Goal: Task Accomplishment & Management: Complete application form

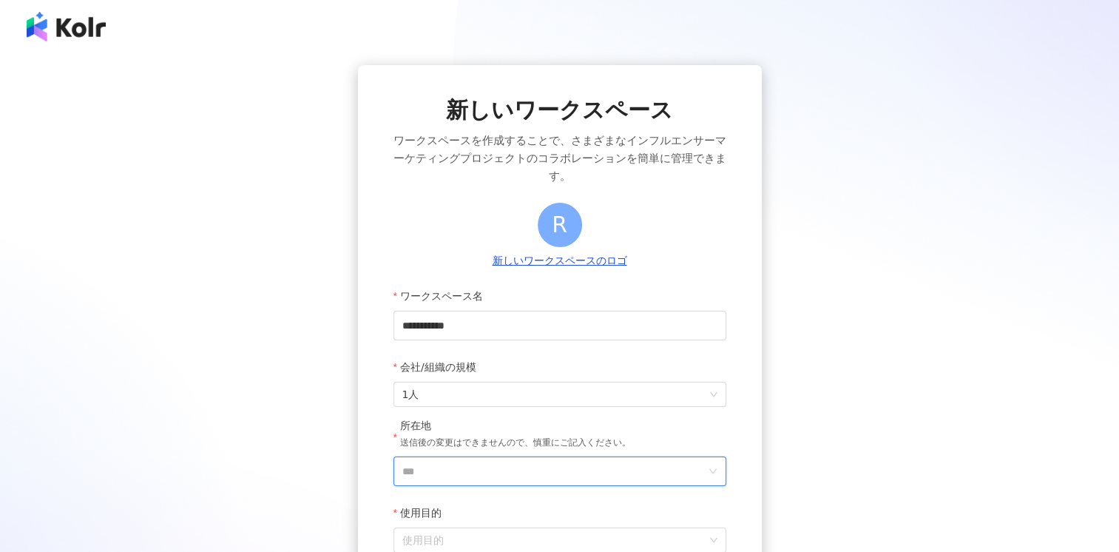
click at [567, 466] on input "***" at bounding box center [553, 471] width 303 height 28
click at [609, 318] on div "日本" at bounding box center [645, 316] width 142 height 27
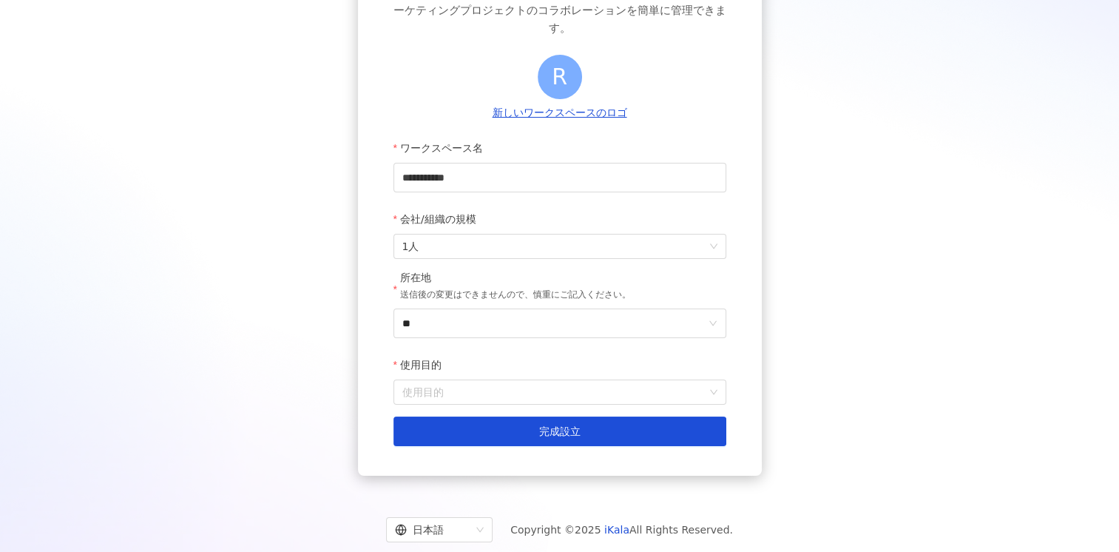
scroll to position [149, 0]
click at [645, 383] on input "使用目的" at bounding box center [559, 391] width 315 height 24
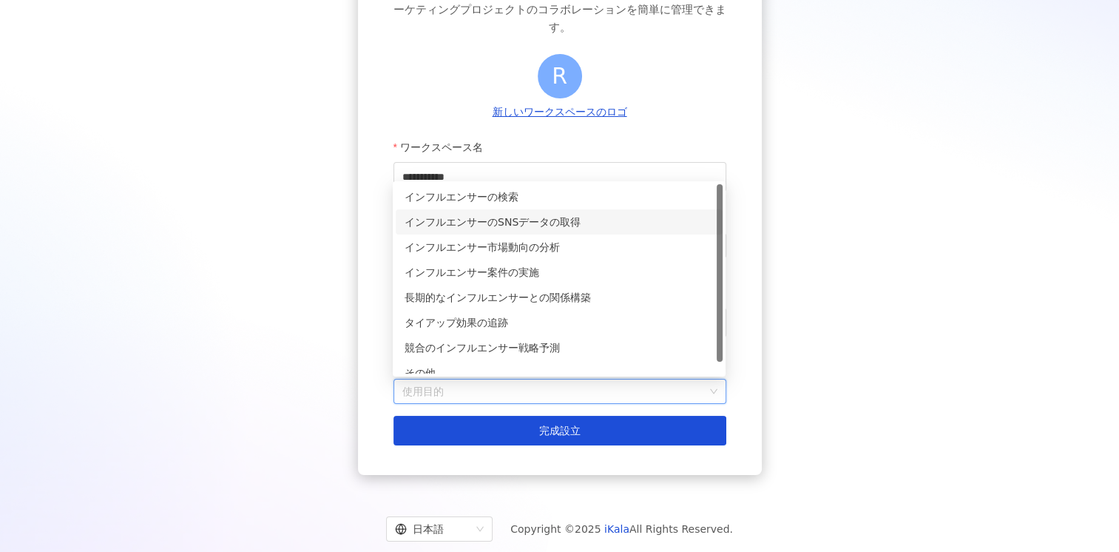
click at [598, 217] on div "インフルエンサーのSNSデータの取得" at bounding box center [559, 222] width 309 height 16
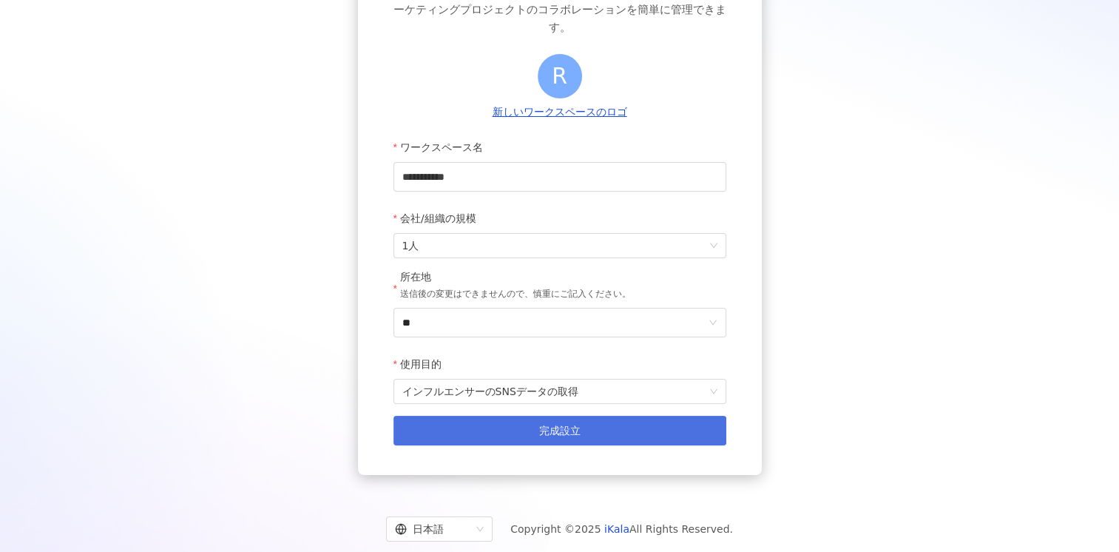
click at [527, 434] on button "完成設立" at bounding box center [560, 431] width 333 height 30
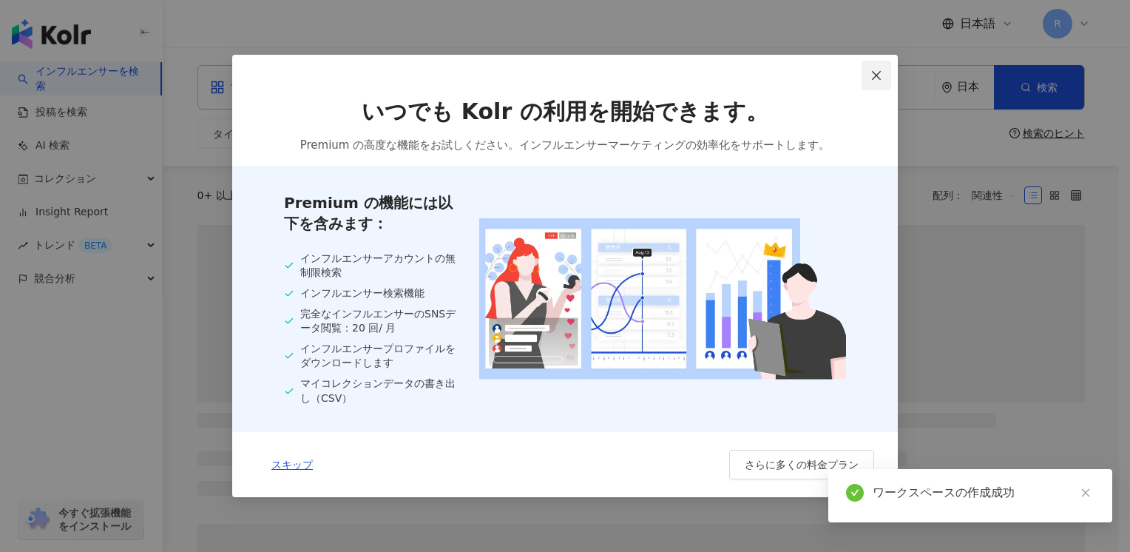
click at [875, 81] on button "Close" at bounding box center [877, 76] width 30 height 30
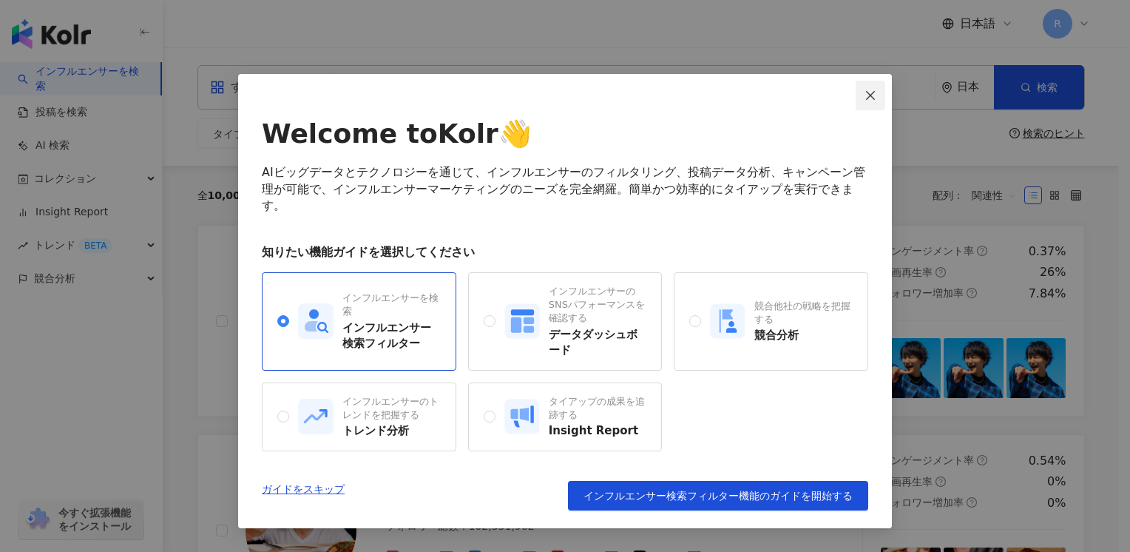
click at [874, 96] on icon "close" at bounding box center [871, 96] width 12 height 12
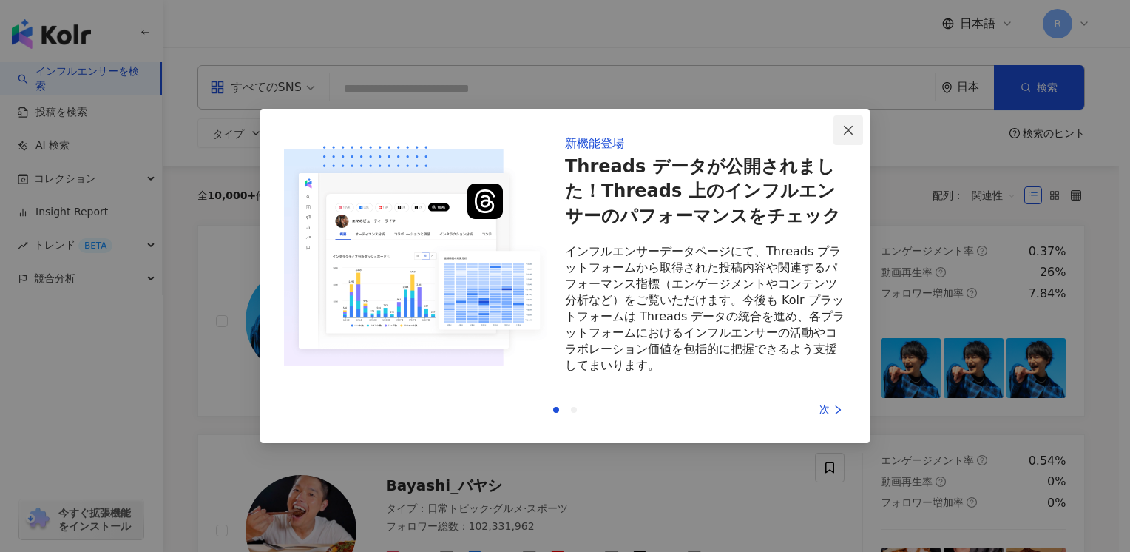
click at [846, 128] on icon "close" at bounding box center [848, 129] width 9 height 9
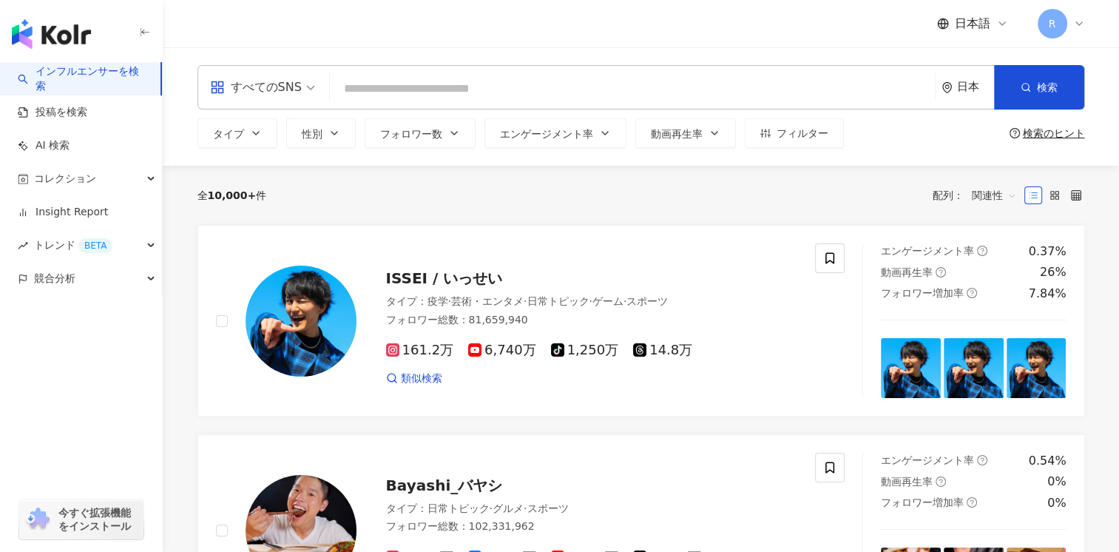
click at [689, 78] on input "search" at bounding box center [632, 89] width 593 height 28
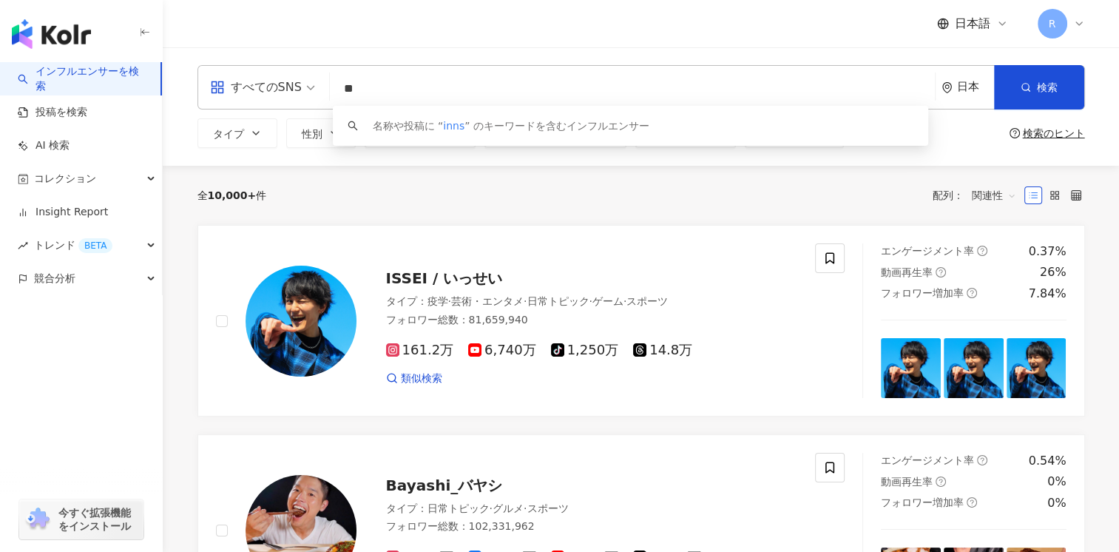
type input "*"
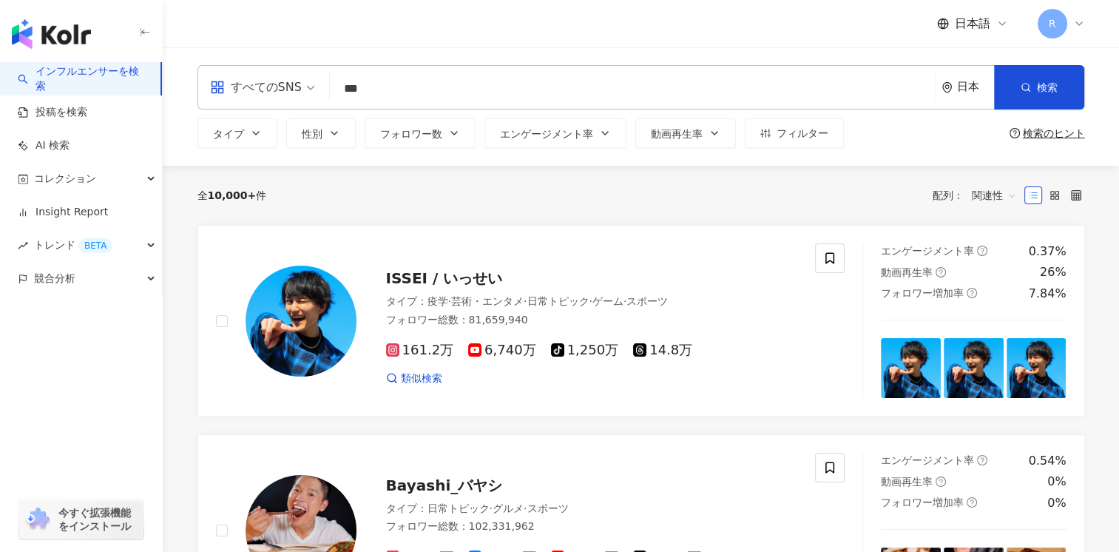
type input "***"
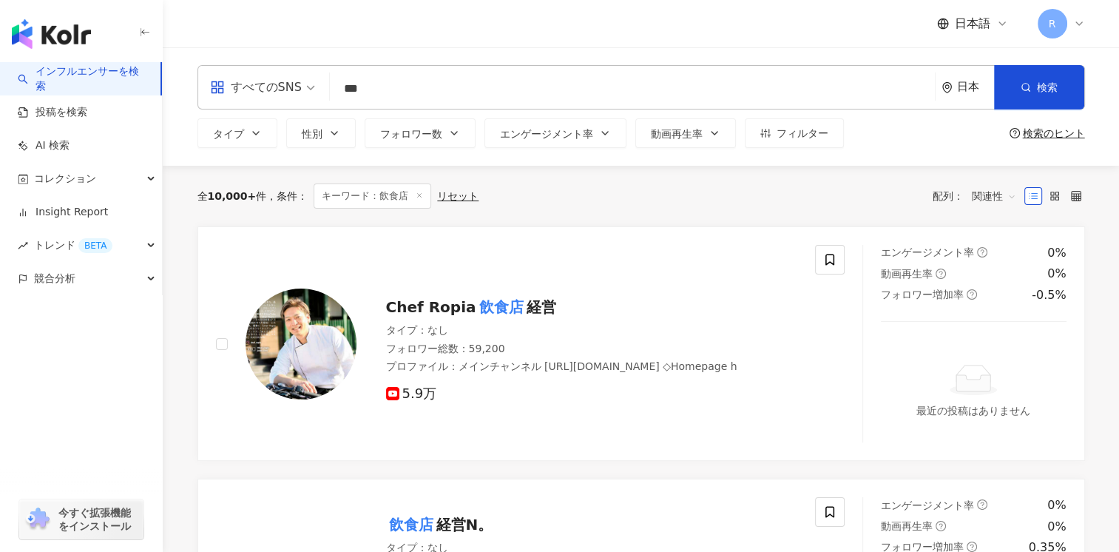
click at [112, 439] on div "インフルエンサーを検索 投稿を検索 AI 検索 コレクション Insight Report トレンド BETA 競合分析 今すぐ拡張機能をインストール" at bounding box center [81, 307] width 163 height 490
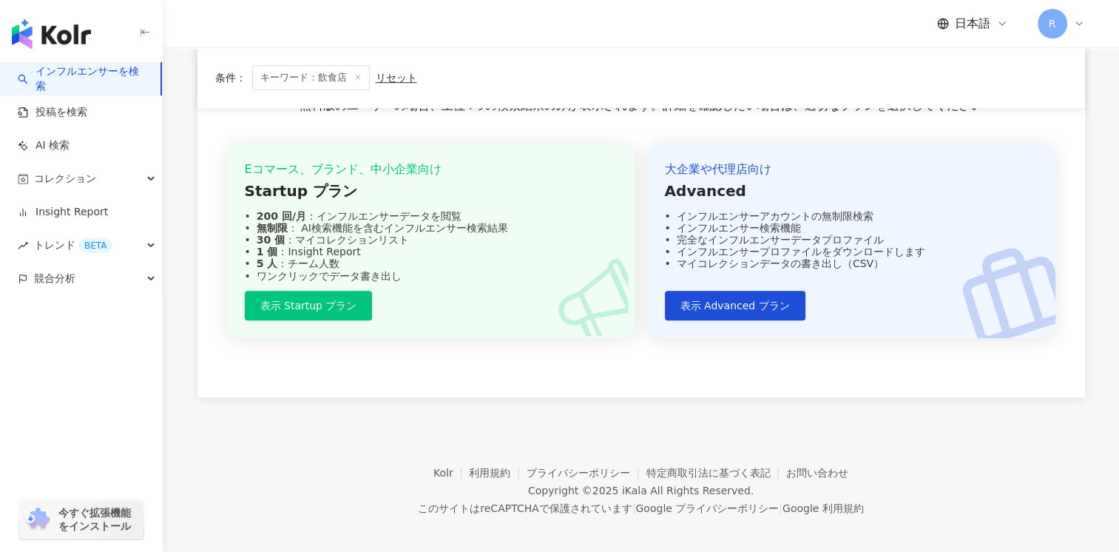
scroll to position [1008, 0]
